Goal: Task Accomplishment & Management: Use online tool/utility

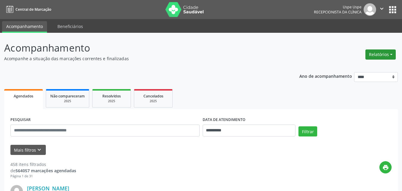
click at [391, 54] on button "Relatórios" at bounding box center [380, 54] width 30 height 10
click at [353, 68] on link "Agendamentos" at bounding box center [363, 67] width 64 height 8
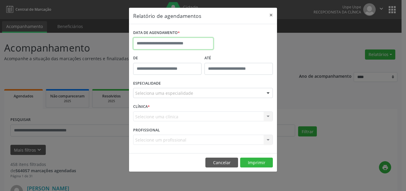
click at [176, 45] on input "text" at bounding box center [173, 43] width 80 height 12
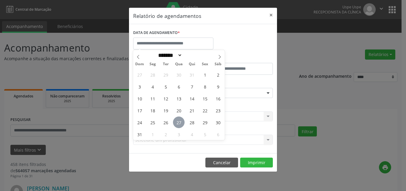
click at [180, 120] on span "27" at bounding box center [179, 122] width 12 height 12
type input "**********"
click at [180, 120] on span "27" at bounding box center [179, 122] width 12 height 12
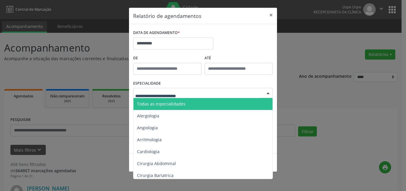
click at [171, 103] on span "Todas as especialidades" at bounding box center [161, 104] width 48 height 6
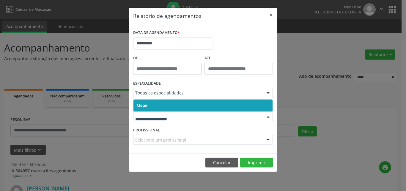
click at [148, 105] on span "Uspe" at bounding box center [202, 105] width 139 height 12
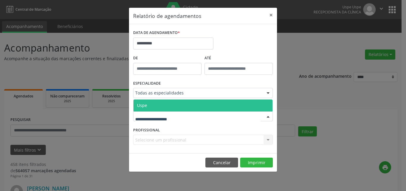
click at [150, 105] on span "Uspe" at bounding box center [202, 105] width 139 height 12
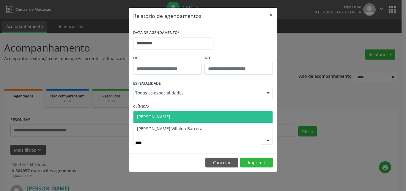
type input "*****"
click at [195, 117] on span "[PERSON_NAME]" at bounding box center [202, 117] width 139 height 12
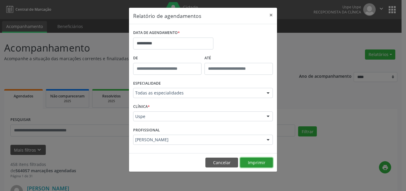
click at [251, 162] on button "Imprimir" at bounding box center [256, 162] width 33 height 10
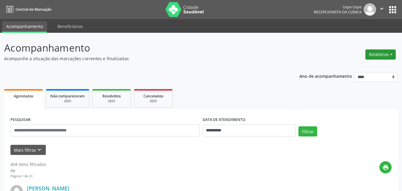
click at [391, 53] on button "Relatórios" at bounding box center [380, 54] width 30 height 10
click at [352, 64] on link "Agendamentos" at bounding box center [363, 67] width 64 height 8
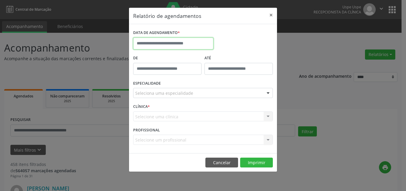
click at [151, 43] on input "text" at bounding box center [173, 43] width 80 height 12
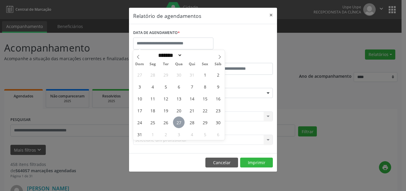
click at [177, 122] on span "27" at bounding box center [179, 122] width 12 height 12
type input "**********"
click at [177, 122] on span "27" at bounding box center [179, 122] width 12 height 12
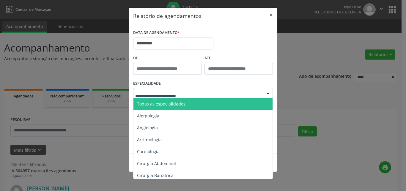
click at [182, 102] on span "Todas as especialidades" at bounding box center [161, 104] width 48 height 6
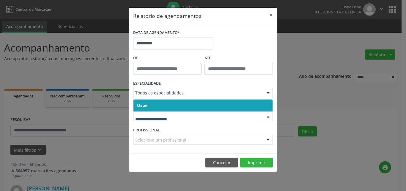
click at [152, 104] on span "Uspe" at bounding box center [202, 105] width 139 height 12
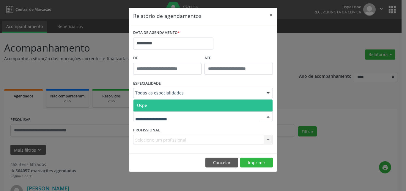
click at [157, 105] on span "Uspe" at bounding box center [202, 105] width 139 height 12
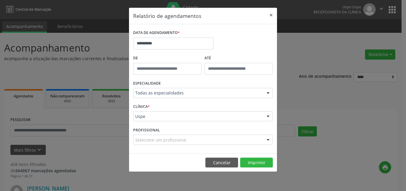
drag, startPoint x: 143, startPoint y: 139, endPoint x: 160, endPoint y: 139, distance: 16.4
type input "**********"
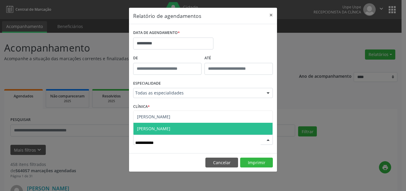
click at [220, 132] on span "[PERSON_NAME]" at bounding box center [202, 128] width 139 height 12
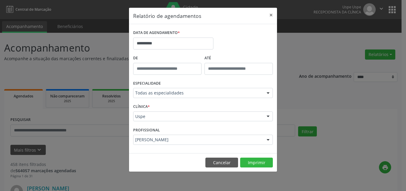
click at [220, 132] on div "PROFISSIONAL Maria de Fatima de Morais Mendes Todos os profissionais Aderaldo T…" at bounding box center [203, 136] width 143 height 23
click at [258, 161] on button "Imprimir" at bounding box center [256, 162] width 33 height 10
